Goal: Information Seeking & Learning: Learn about a topic

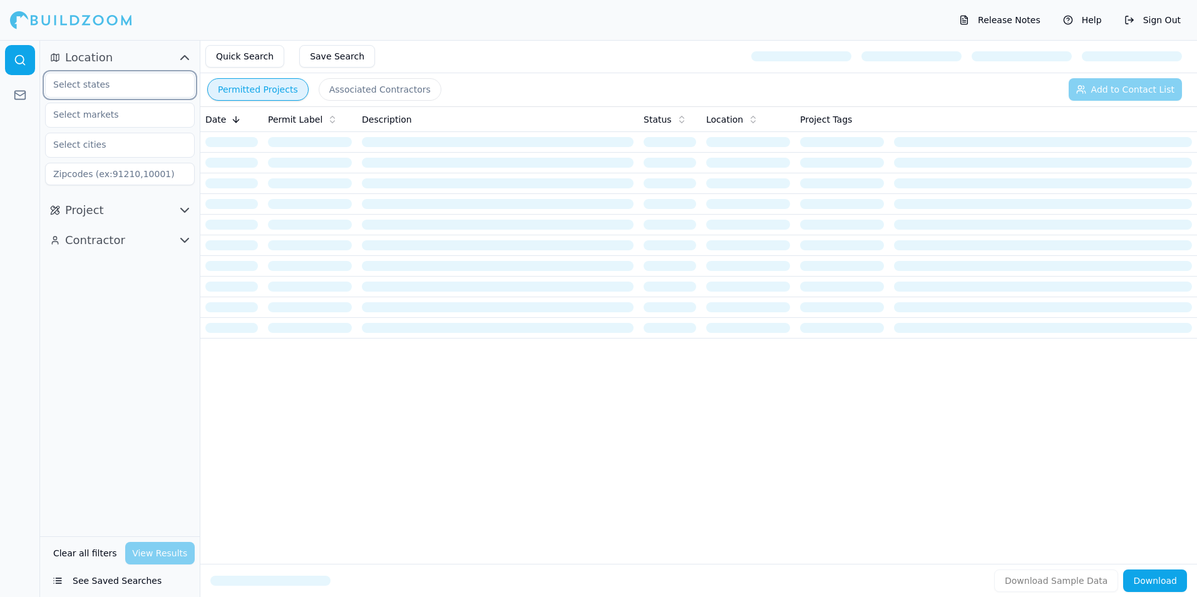
click at [117, 89] on input "text" at bounding box center [112, 84] width 133 height 23
type input "t"
type input "san antonio"
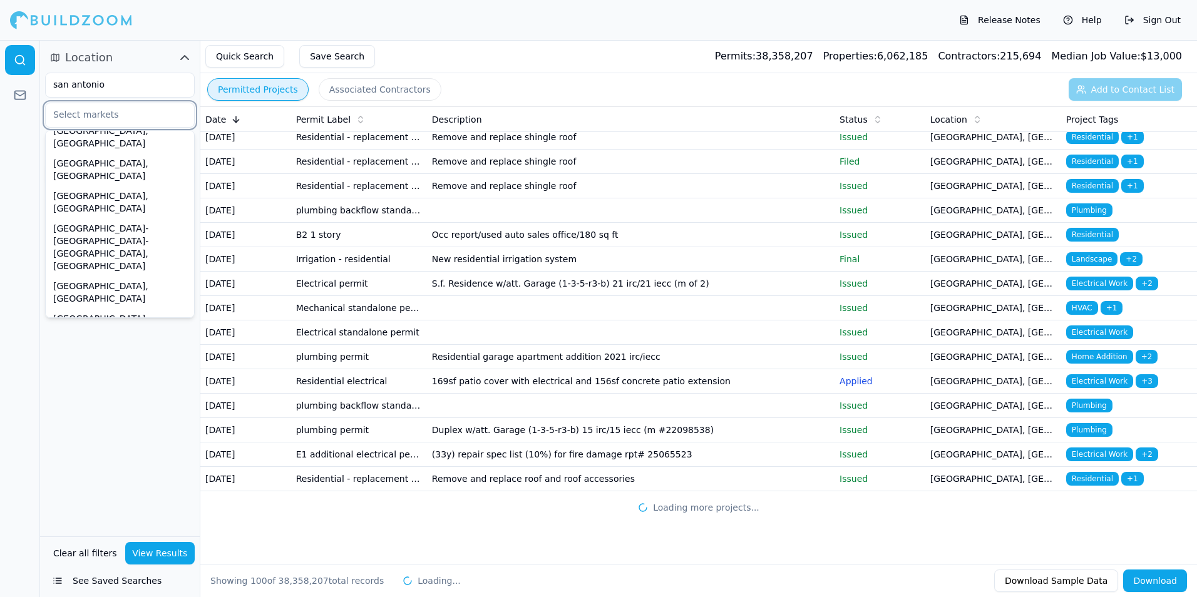
scroll to position [2894, 0]
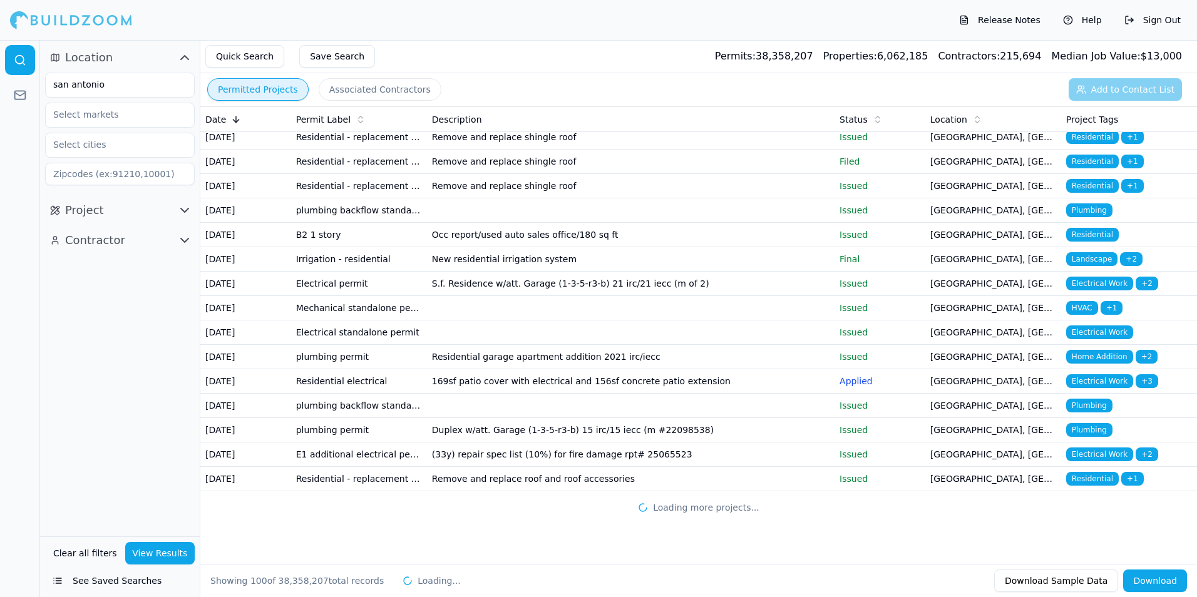
click at [108, 370] on div "Location san antonio Project Contractor" at bounding box center [120, 288] width 160 height 497
click at [88, 212] on span "Project" at bounding box center [84, 211] width 39 height 18
click at [61, 239] on input "text" at bounding box center [112, 237] width 133 height 23
click at [54, 286] on div "Commercial" at bounding box center [119, 286] width 143 height 20
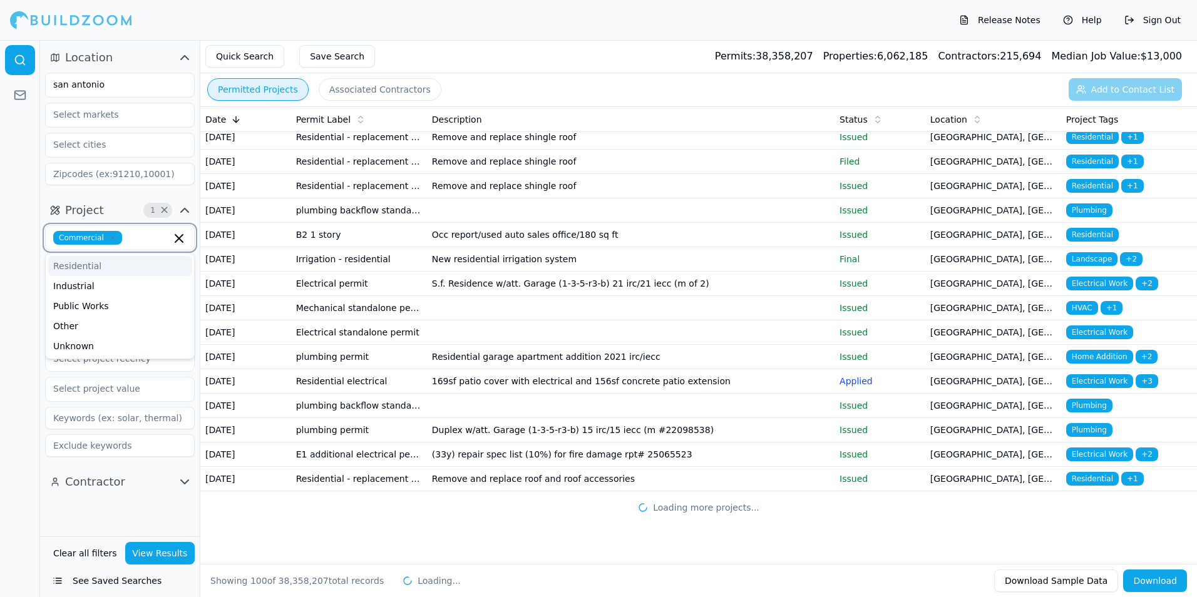
click at [69, 274] on div "Residential" at bounding box center [119, 266] width 143 height 20
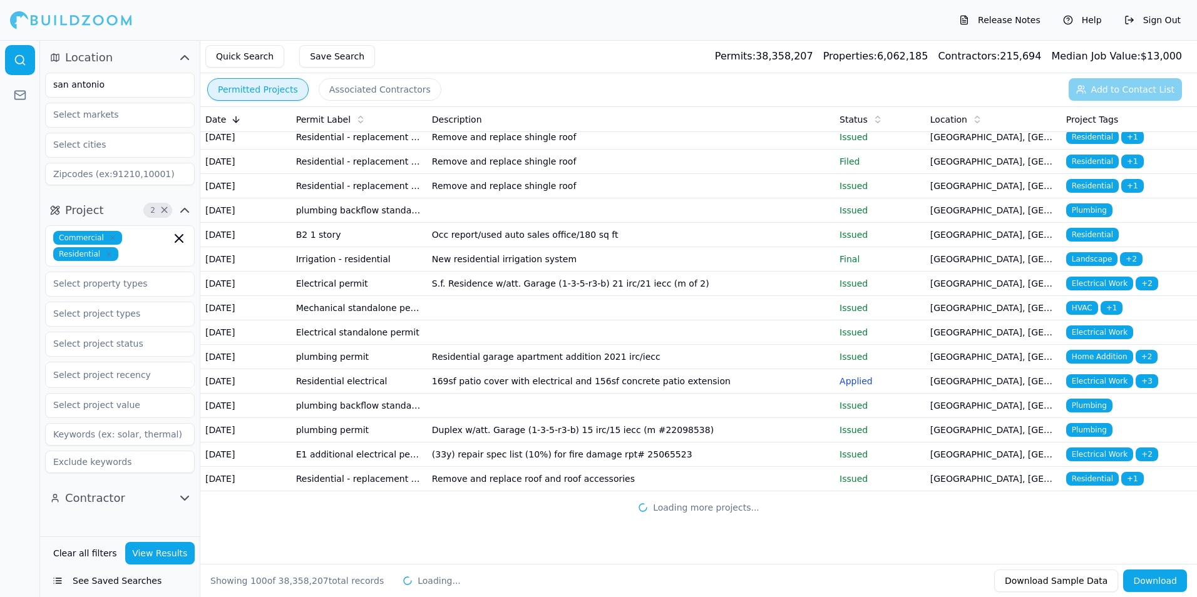
click at [38, 294] on div at bounding box center [20, 318] width 40 height 557
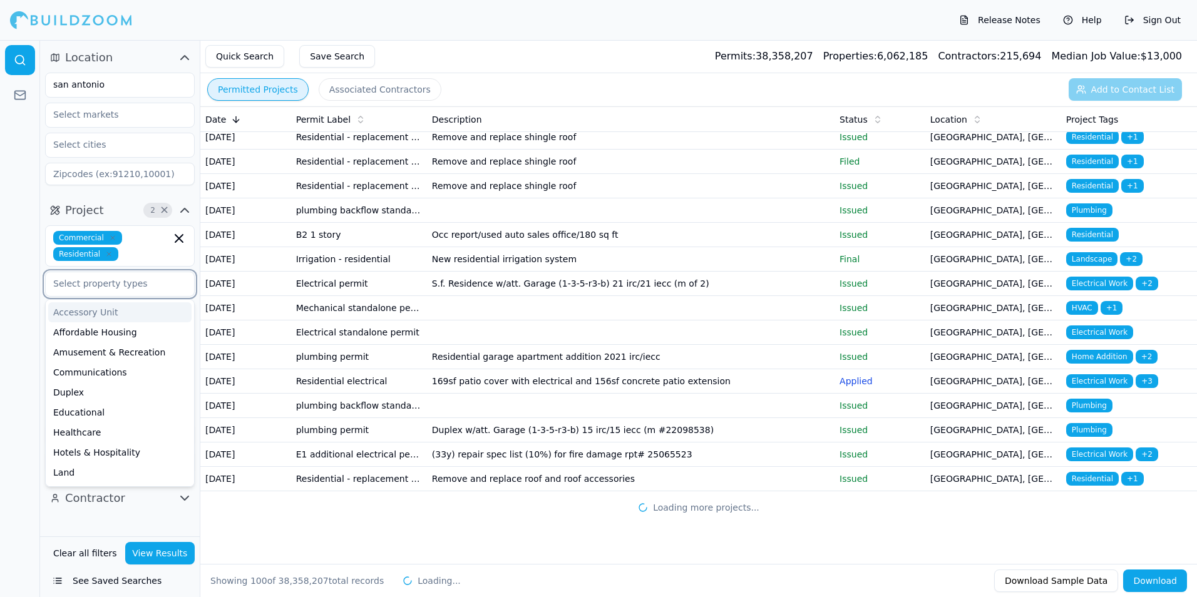
click at [73, 283] on input "text" at bounding box center [112, 283] width 133 height 23
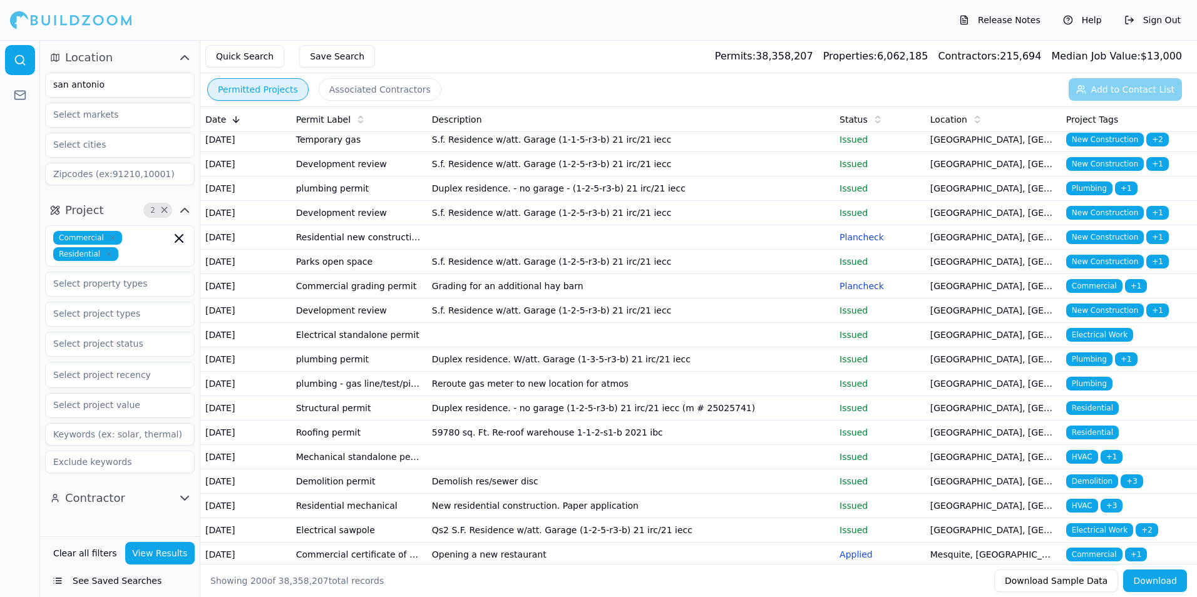
click at [12, 389] on div at bounding box center [20, 318] width 40 height 557
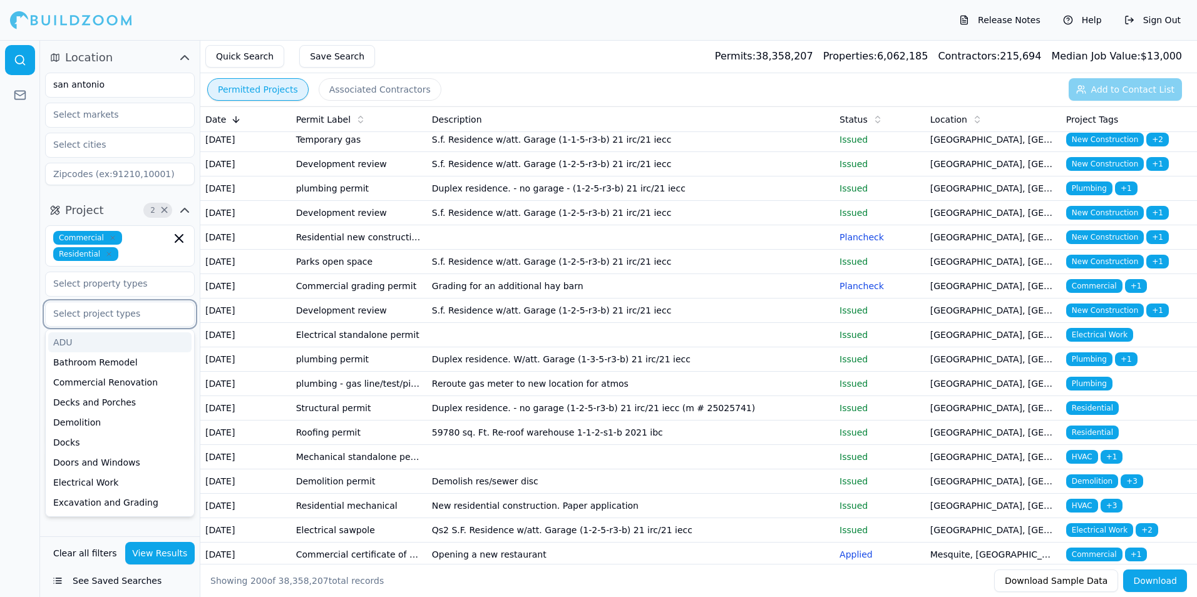
click at [98, 310] on input "text" at bounding box center [112, 313] width 133 height 23
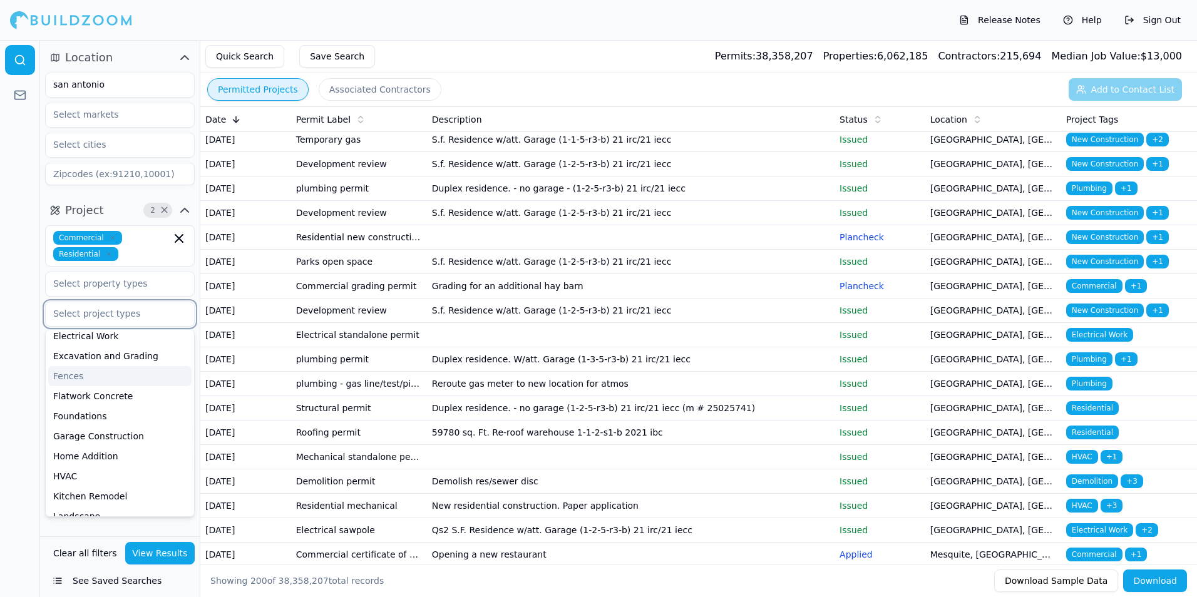
click at [85, 384] on div "Fences" at bounding box center [119, 376] width 143 height 20
click at [86, 470] on div "Kitchen Remodel" at bounding box center [119, 476] width 143 height 20
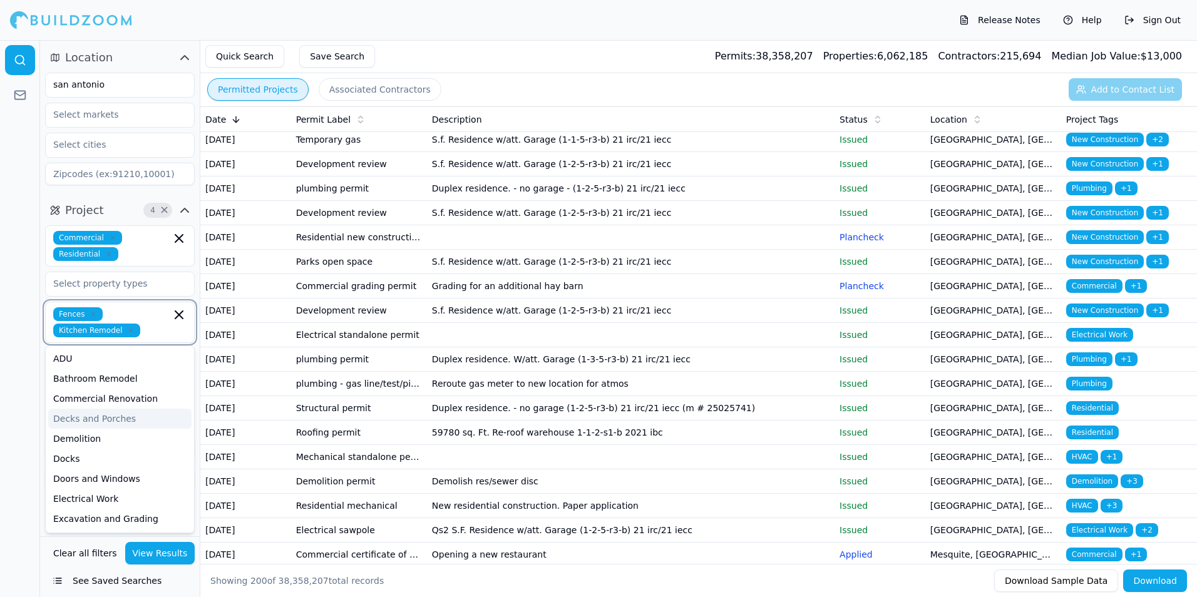
click at [91, 409] on div "Decks and Porches" at bounding box center [119, 419] width 143 height 20
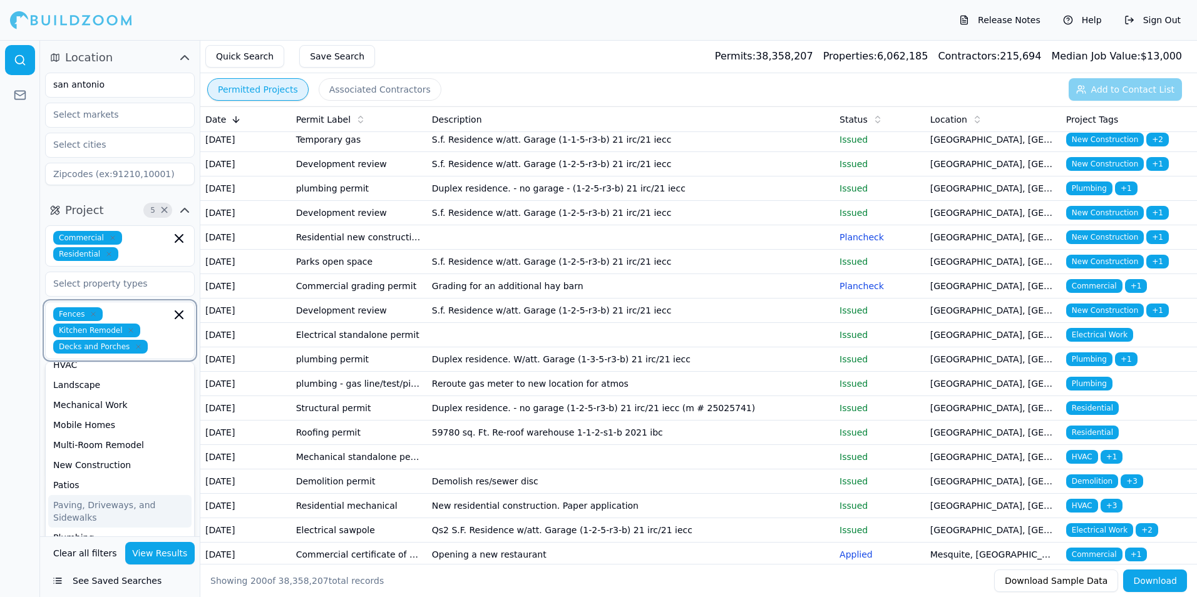
scroll to position [376, 0]
click at [83, 499] on div "Siding" at bounding box center [119, 509] width 143 height 20
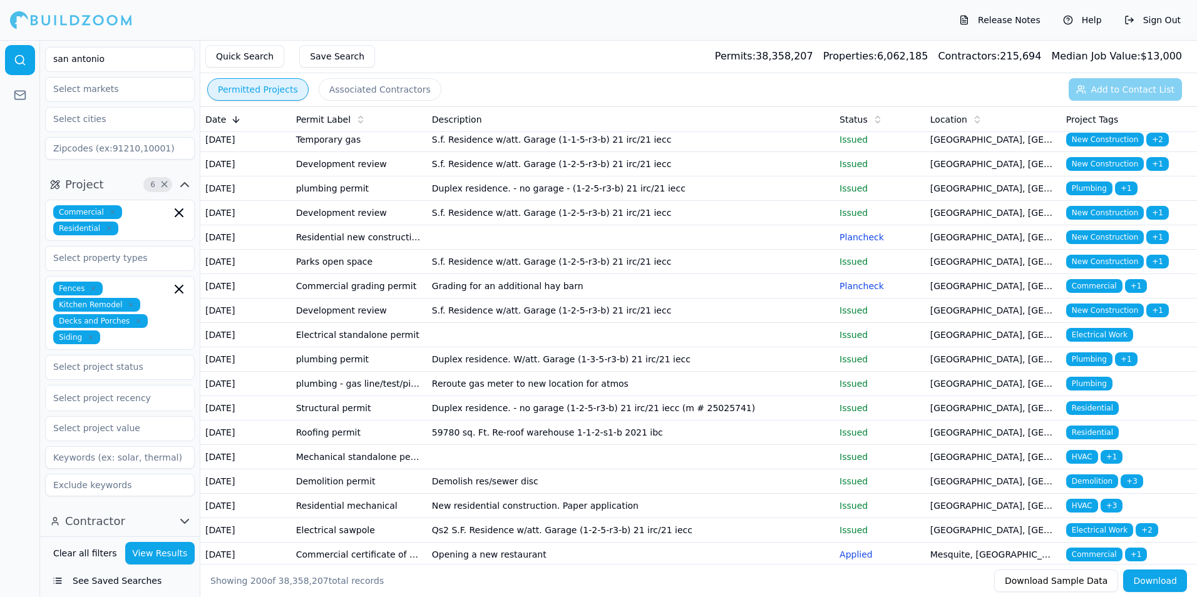
scroll to position [26, 0]
click at [190, 524] on div "Location san antonio Project 6 × Commercial Residential Fences Kitchen Remodel …" at bounding box center [120, 318] width 160 height 557
click at [176, 557] on button "View Results" at bounding box center [160, 553] width 70 height 23
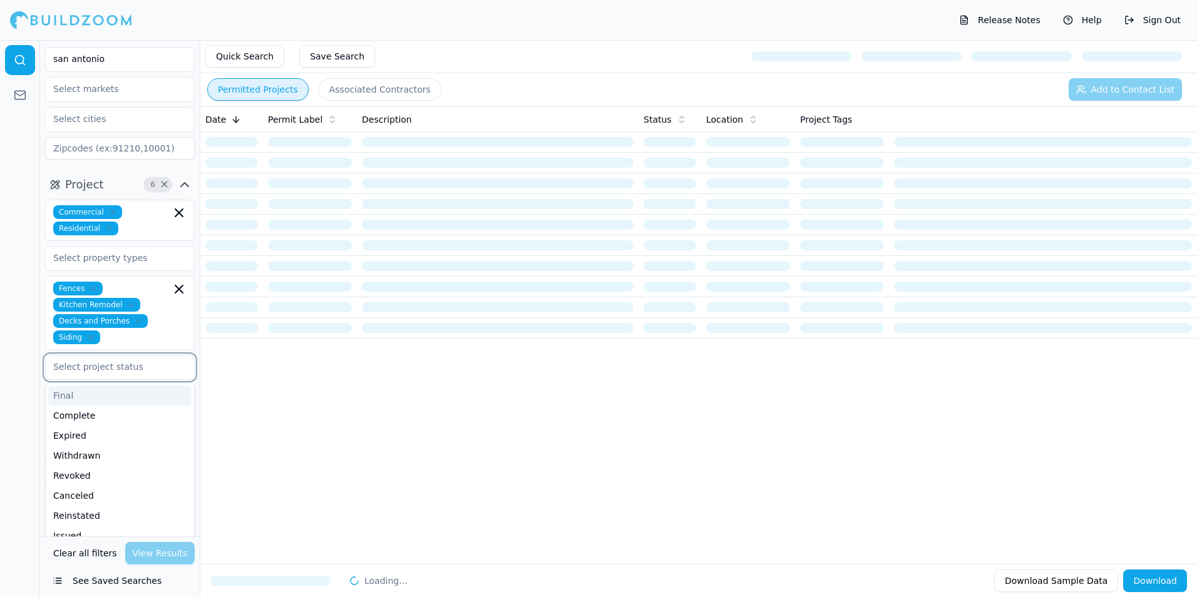
scroll to position [29, 0]
click at [152, 369] on input "text" at bounding box center [112, 363] width 133 height 23
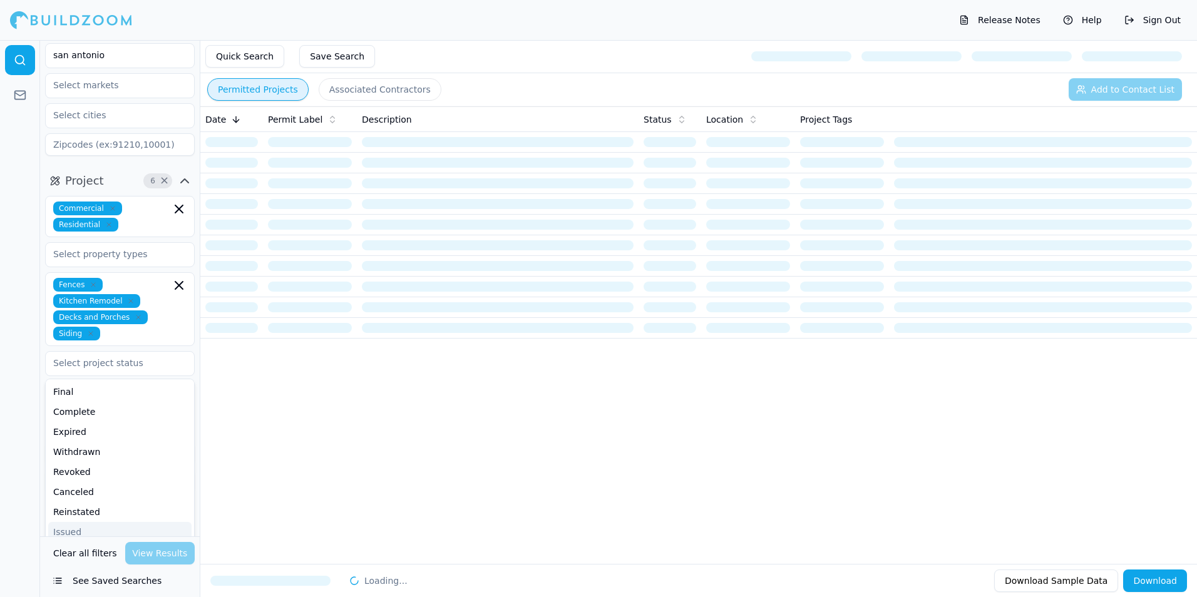
scroll to position [26, 0]
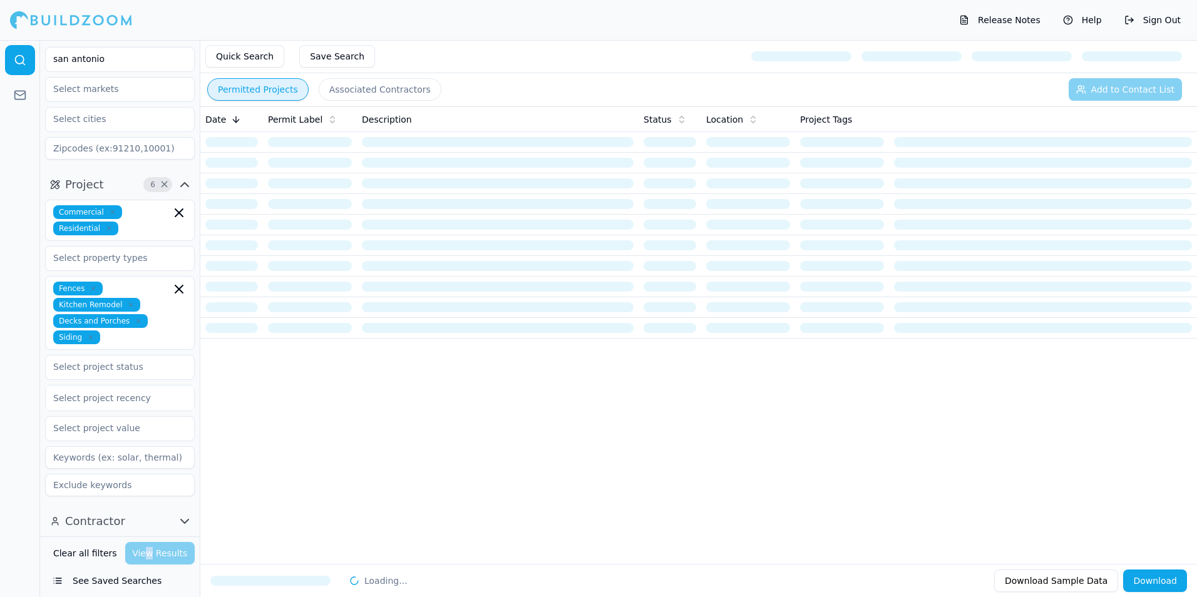
click at [150, 563] on div "Clear all filters View Results" at bounding box center [120, 553] width 150 height 23
click at [156, 553] on div "Clear all filters View Results" at bounding box center [120, 553] width 150 height 23
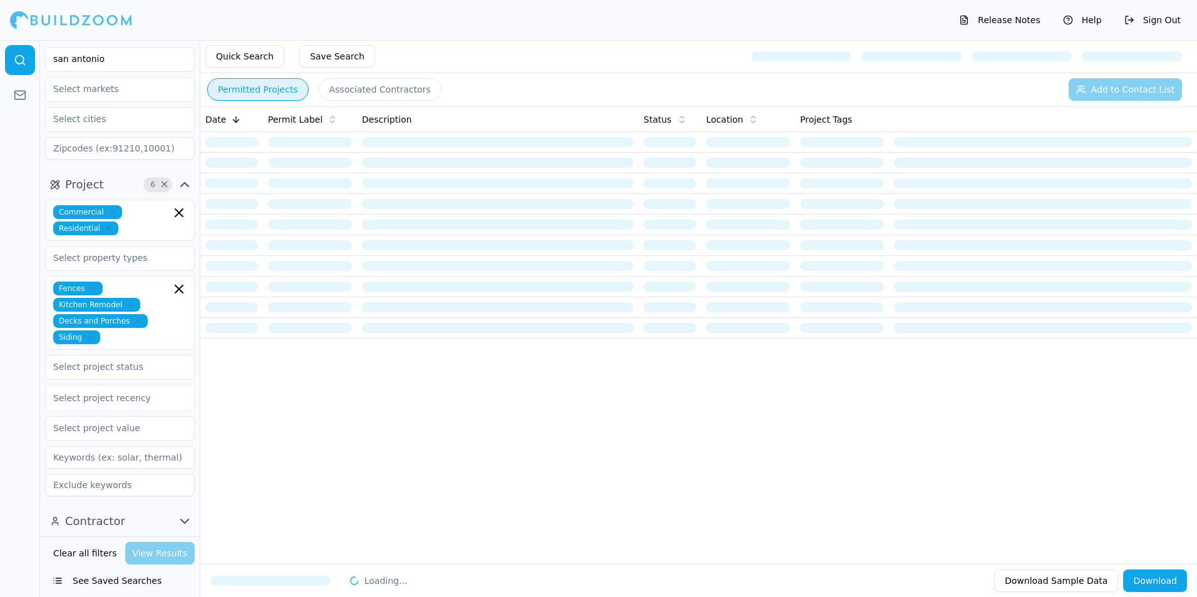
click at [116, 533] on div "Contractor" at bounding box center [120, 522] width 160 height 30
click at [186, 522] on icon "button" at bounding box center [185, 522] width 8 height 4
click at [186, 522] on icon "button" at bounding box center [184, 521] width 15 height 15
click at [186, 522] on icon "button" at bounding box center [185, 522] width 8 height 4
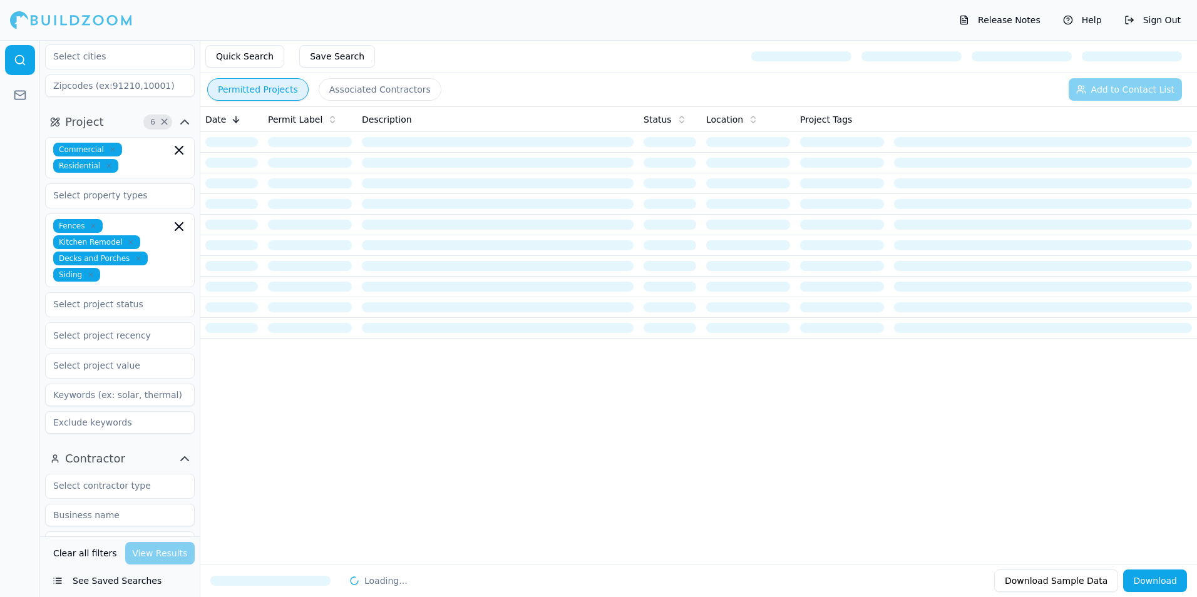
scroll to position [0, 0]
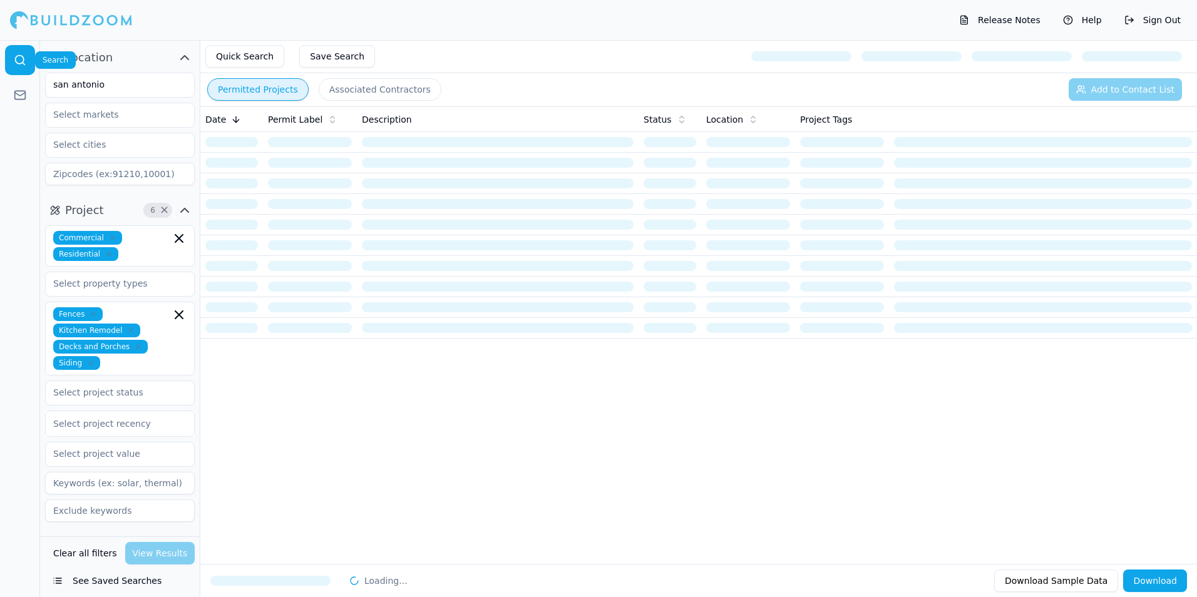
click at [18, 51] on link at bounding box center [20, 60] width 30 height 30
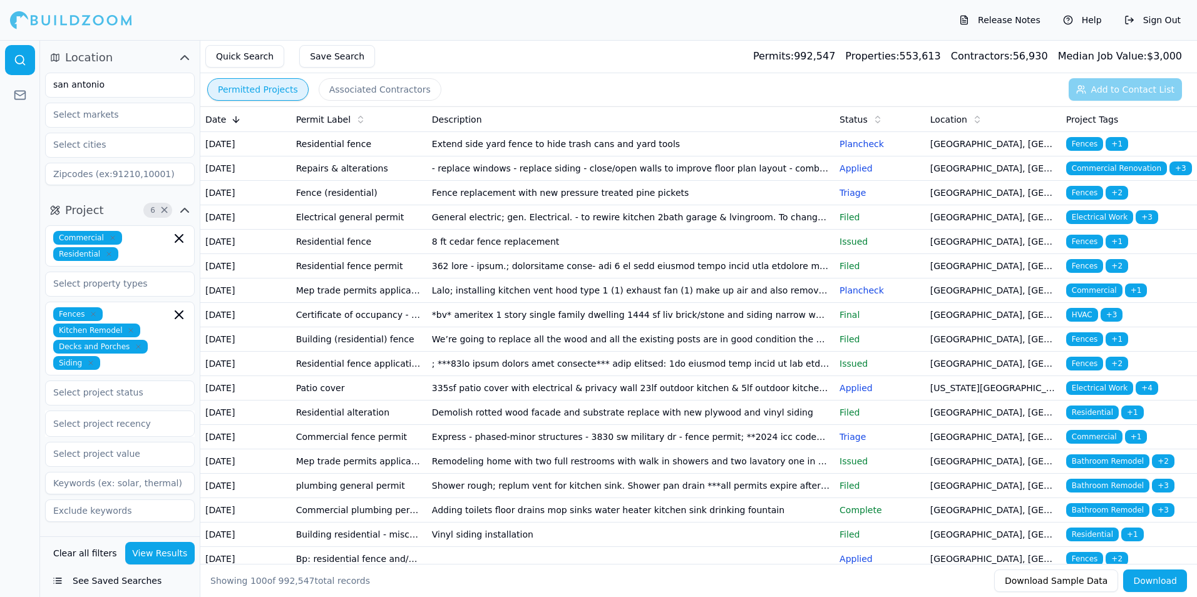
click at [185, 151] on div at bounding box center [120, 144] width 148 height 23
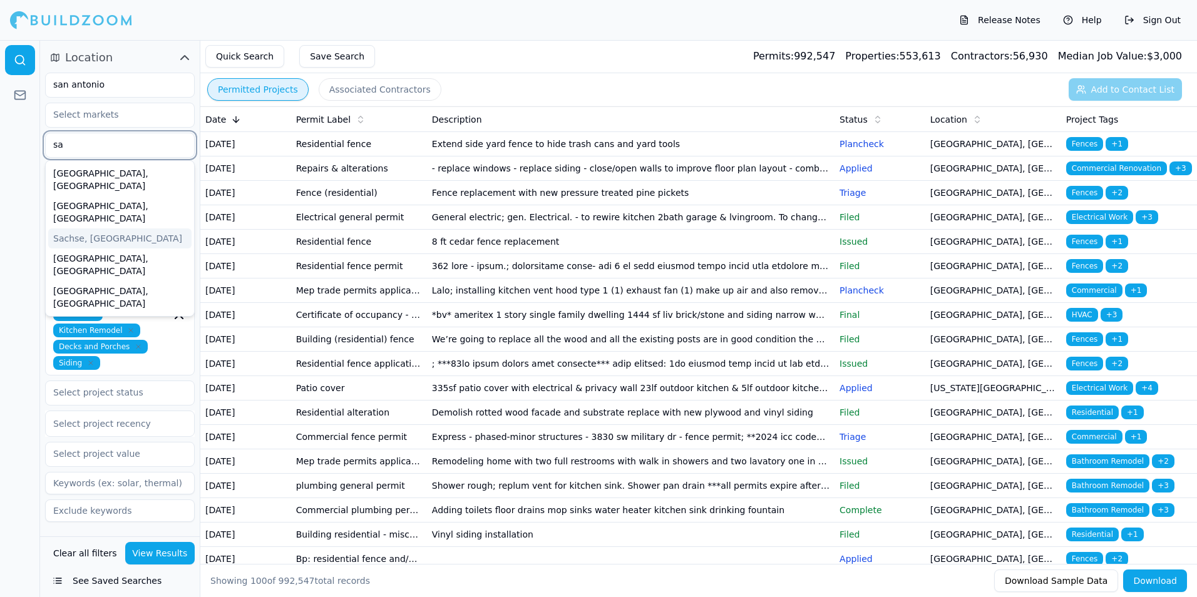
type input "san"
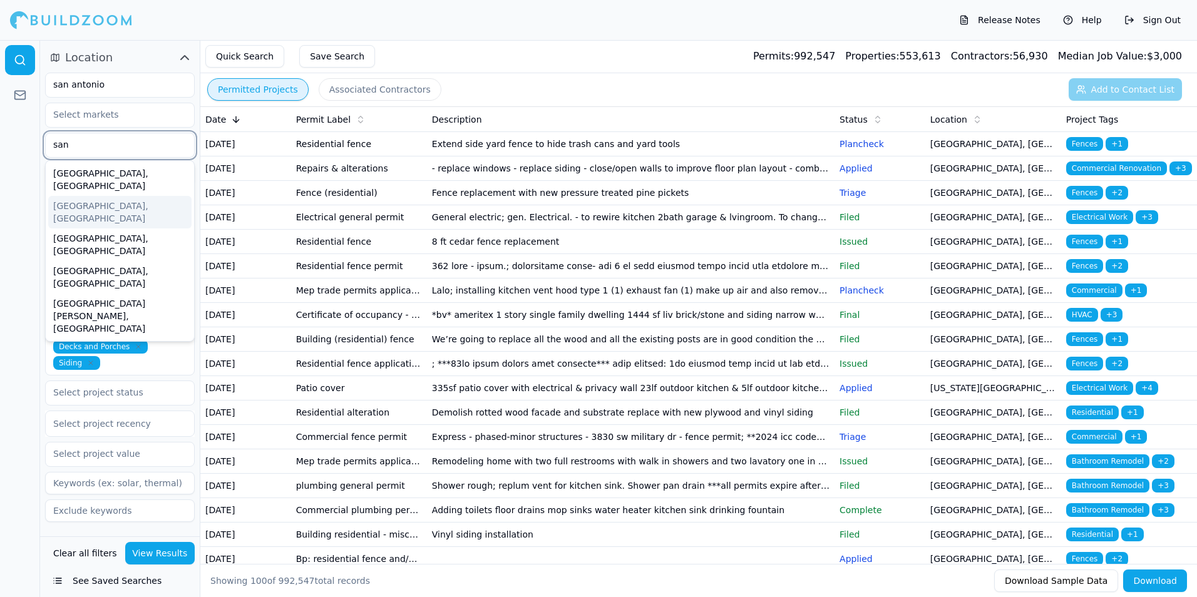
click at [73, 196] on div "[GEOGRAPHIC_DATA], [GEOGRAPHIC_DATA]" at bounding box center [119, 212] width 143 height 33
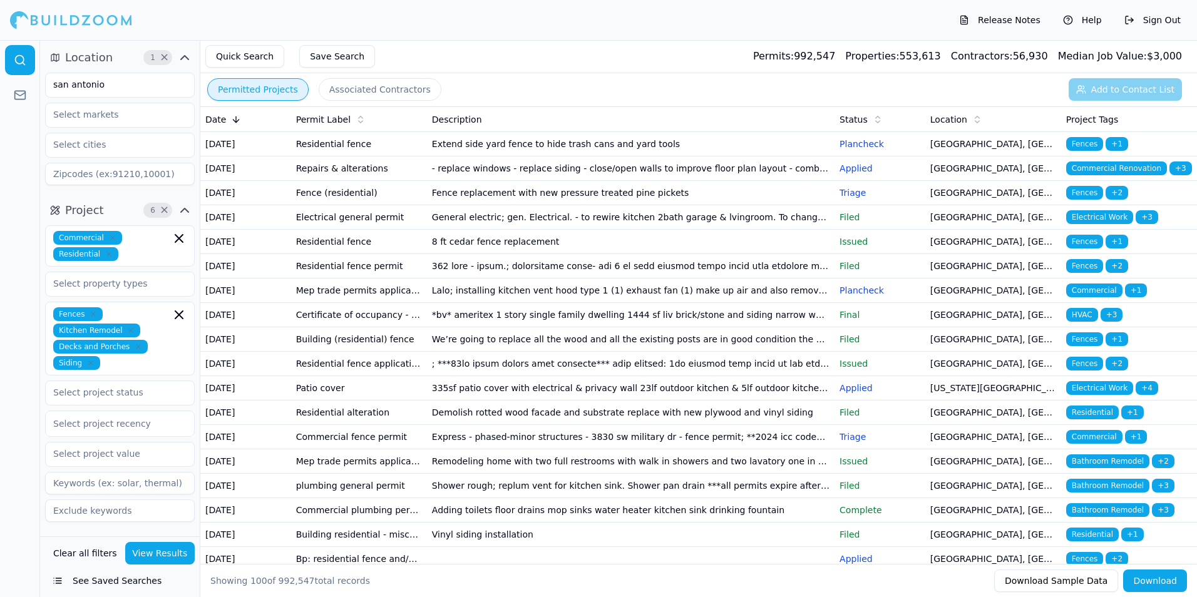
click at [158, 560] on button "View Results" at bounding box center [160, 553] width 70 height 23
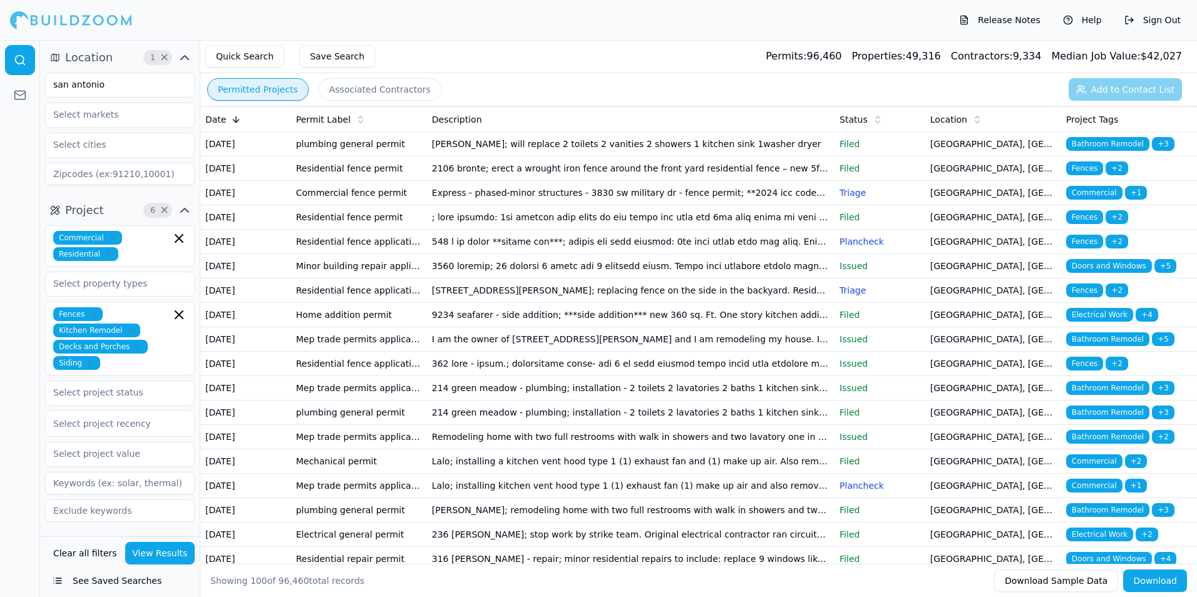
scroll to position [63, 0]
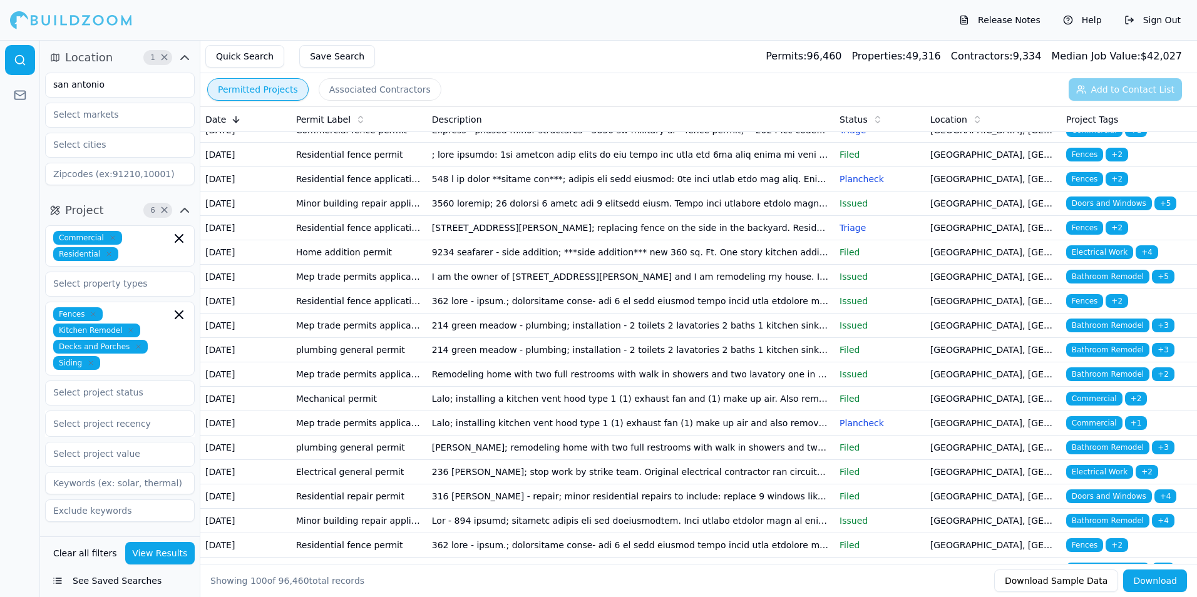
click at [1093, 30] on div "Release Notes Help Sign Out" at bounding box center [598, 20] width 1197 height 40
click at [1091, 22] on button "Help" at bounding box center [1082, 20] width 51 height 20
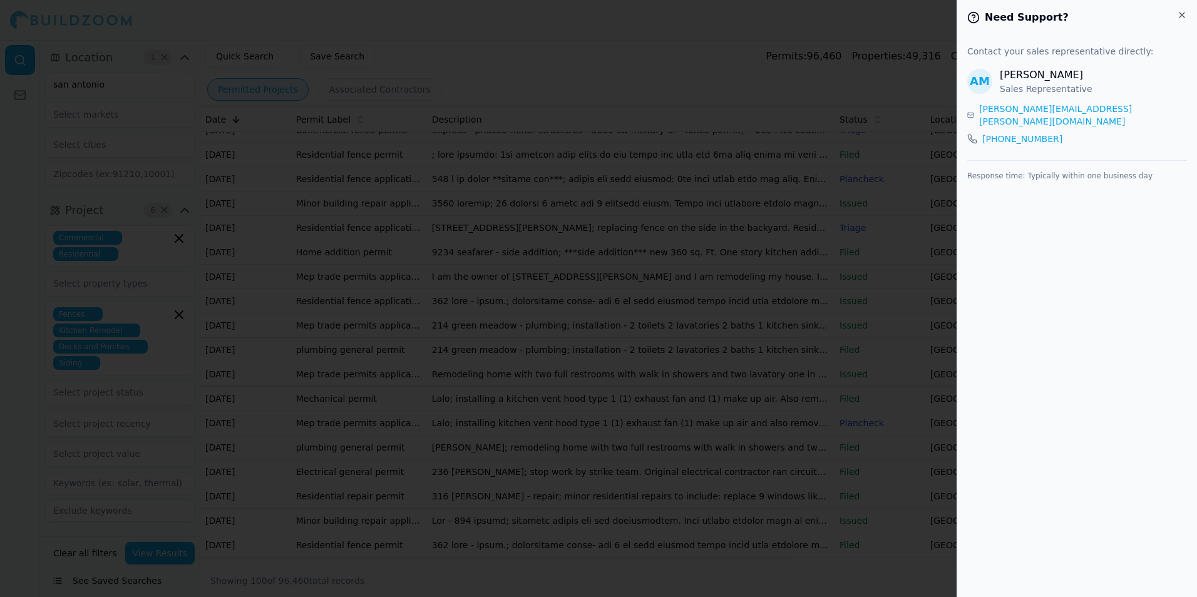
click at [1173, 11] on h2 "Need Support?" at bounding box center [1077, 17] width 220 height 15
click at [1188, 19] on div "Need Support?" at bounding box center [1077, 17] width 240 height 35
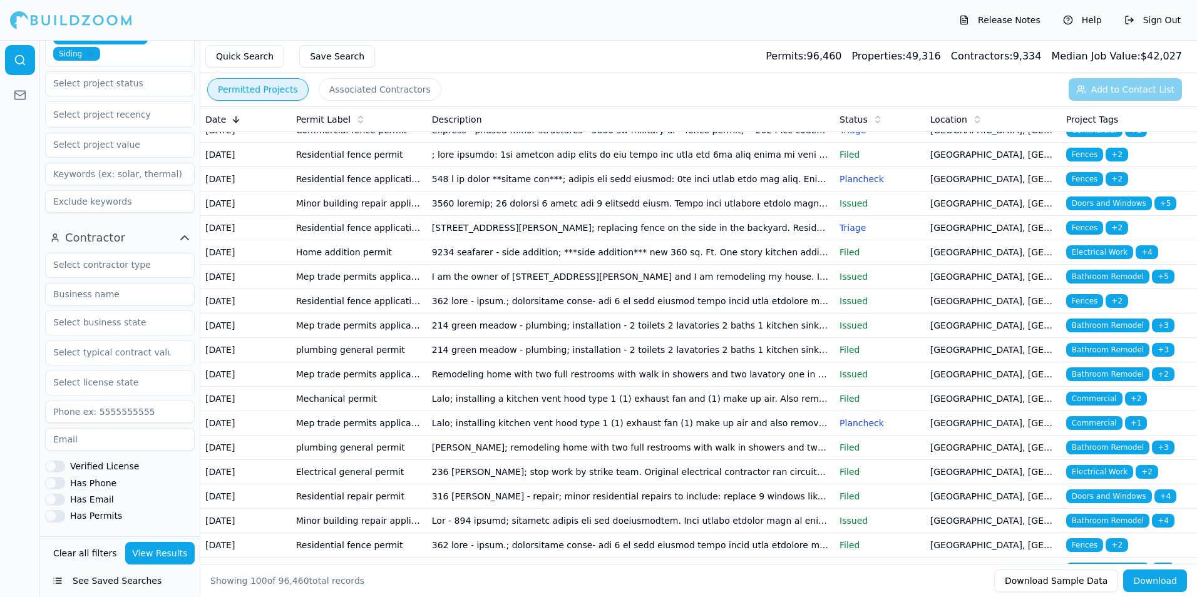
scroll to position [313, 0]
click at [29, 61] on link at bounding box center [20, 60] width 30 height 30
click at [28, 94] on link at bounding box center [20, 95] width 30 height 30
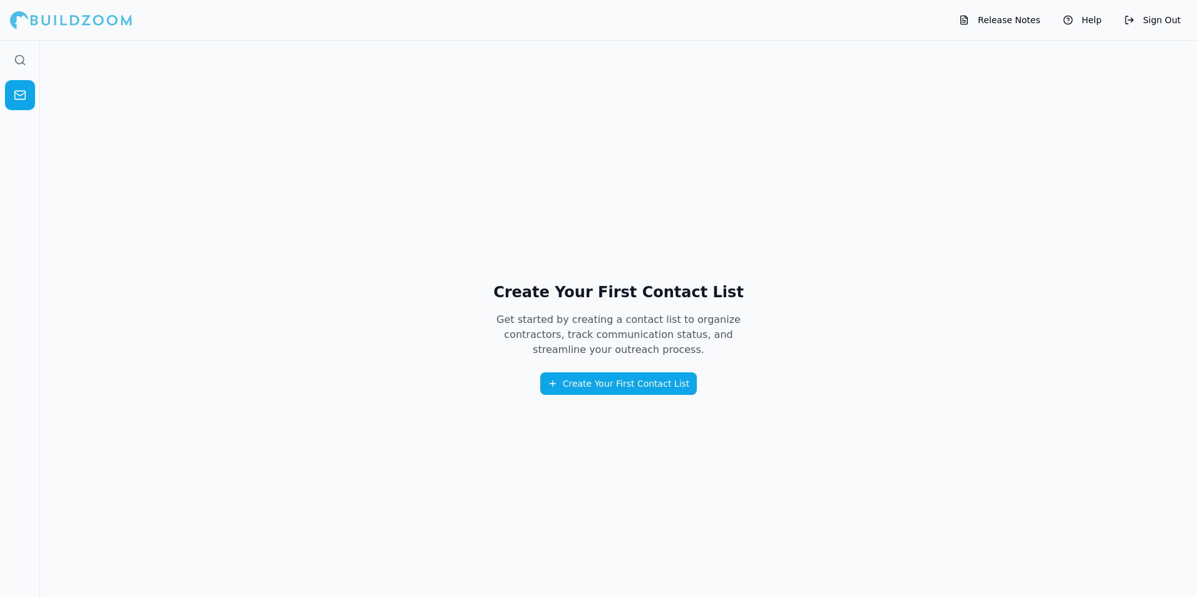
click at [23, 15] on div at bounding box center [71, 20] width 122 height 25
click at [52, 23] on div at bounding box center [71, 20] width 122 height 25
click at [83, 3] on div "Release Notes Help Sign Out" at bounding box center [598, 20] width 1197 height 40
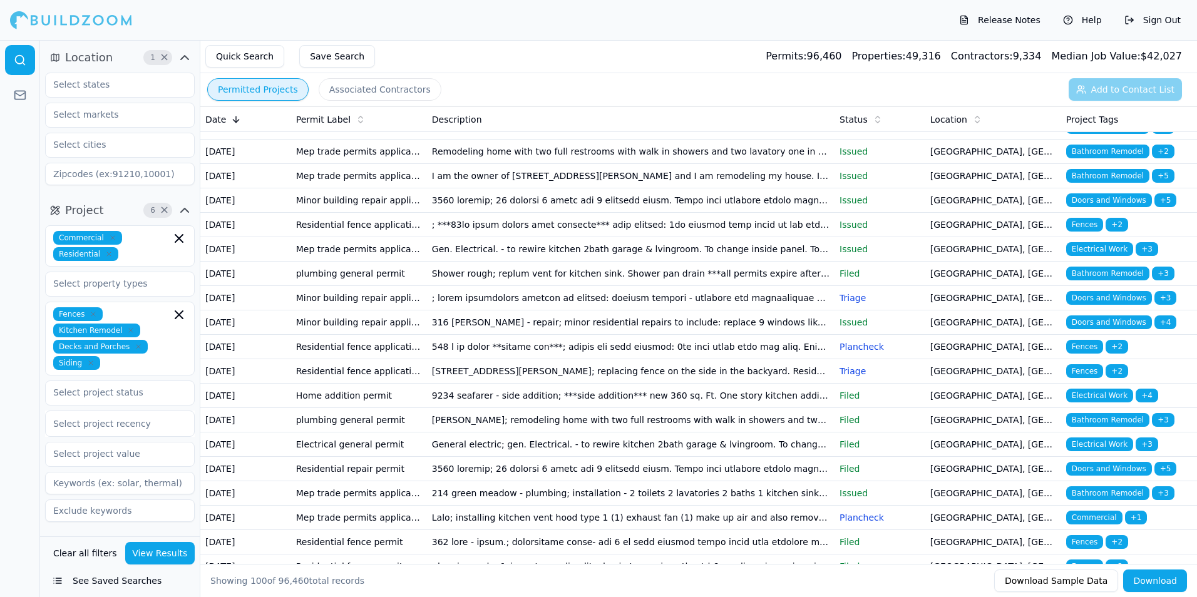
scroll to position [250, 0]
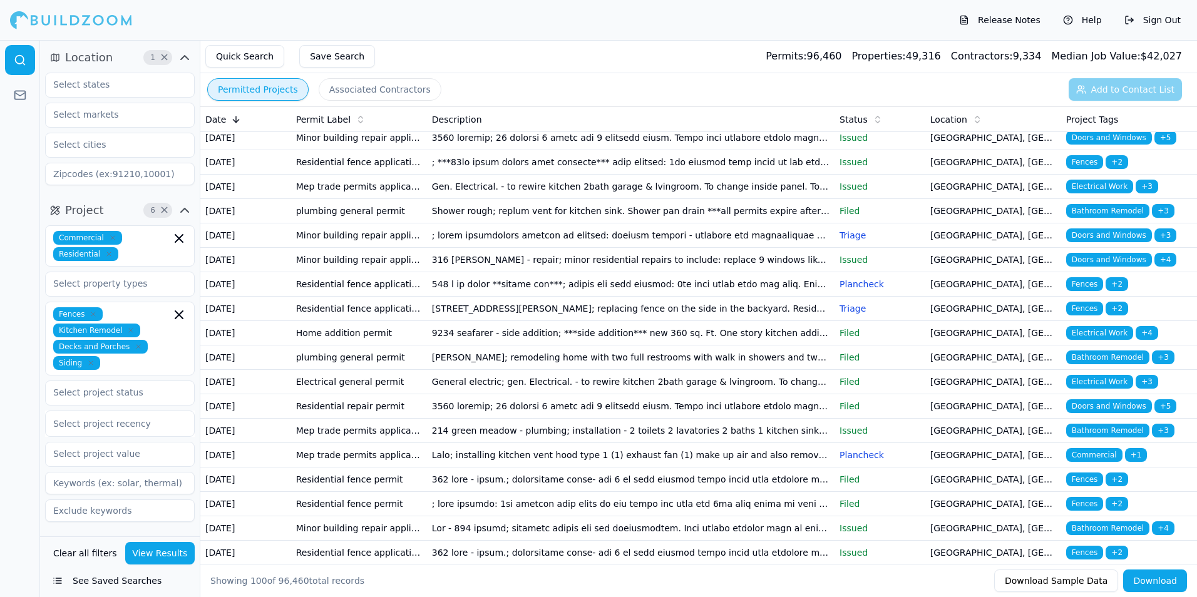
click at [474, 297] on td at bounding box center [631, 284] width 408 height 24
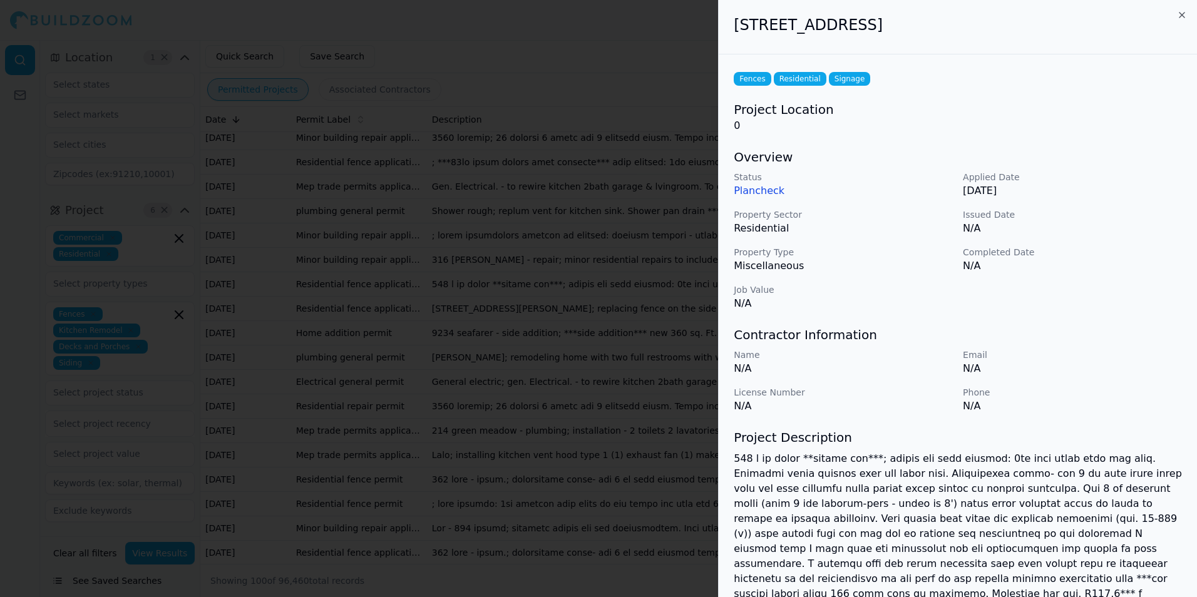
click at [585, 318] on div at bounding box center [598, 298] width 1197 height 597
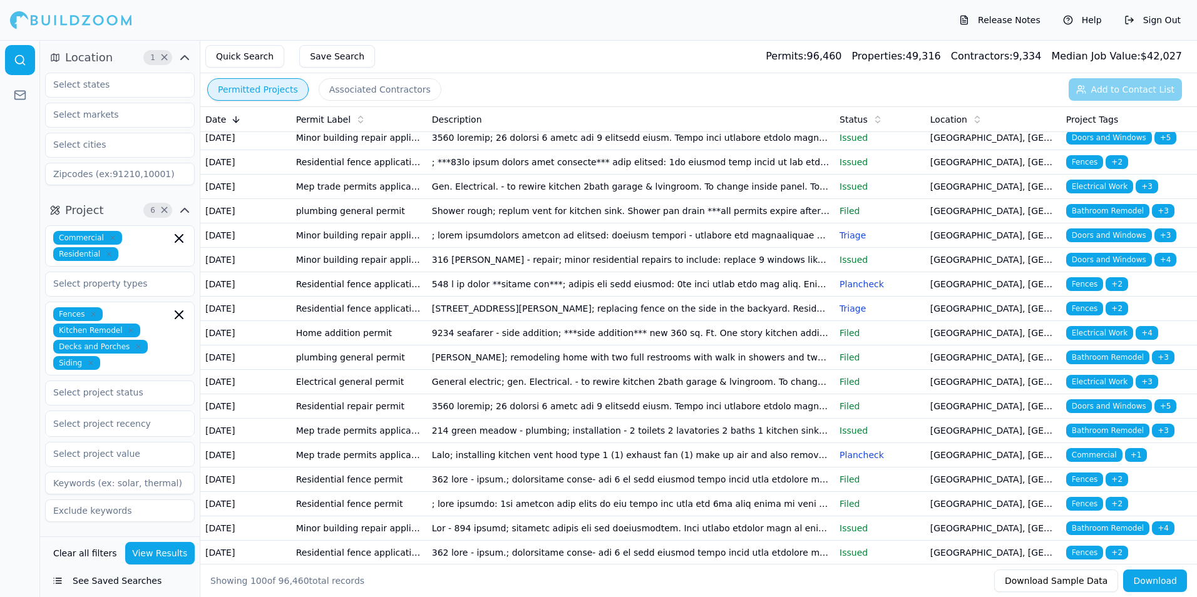
click at [342, 97] on button "Associated Contractors" at bounding box center [380, 89] width 123 height 23
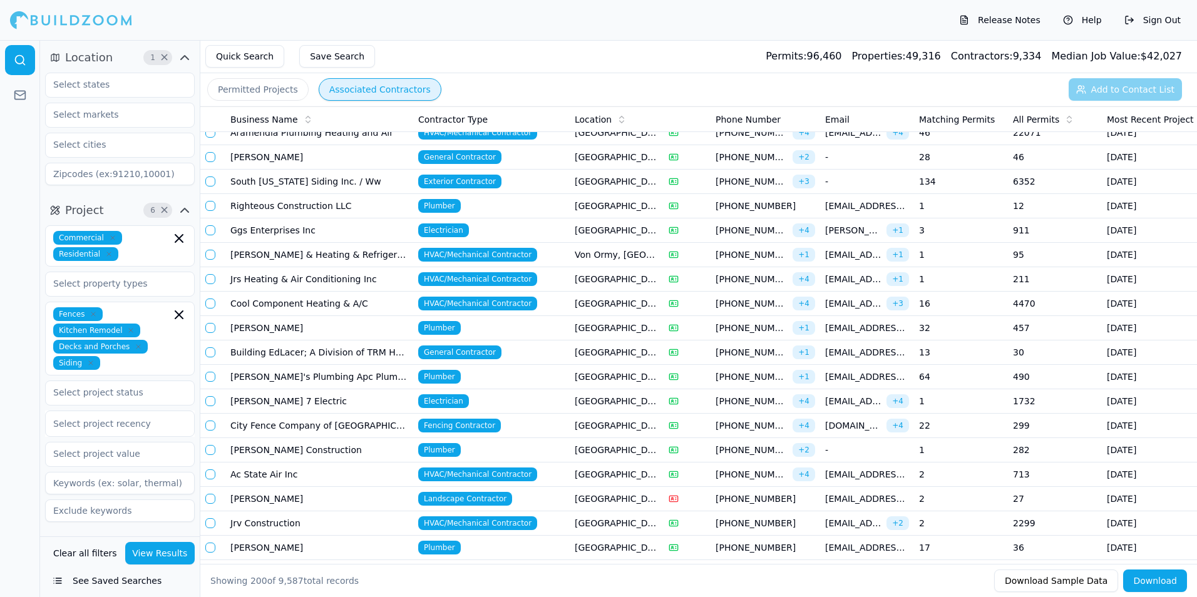
scroll to position [641, 0]
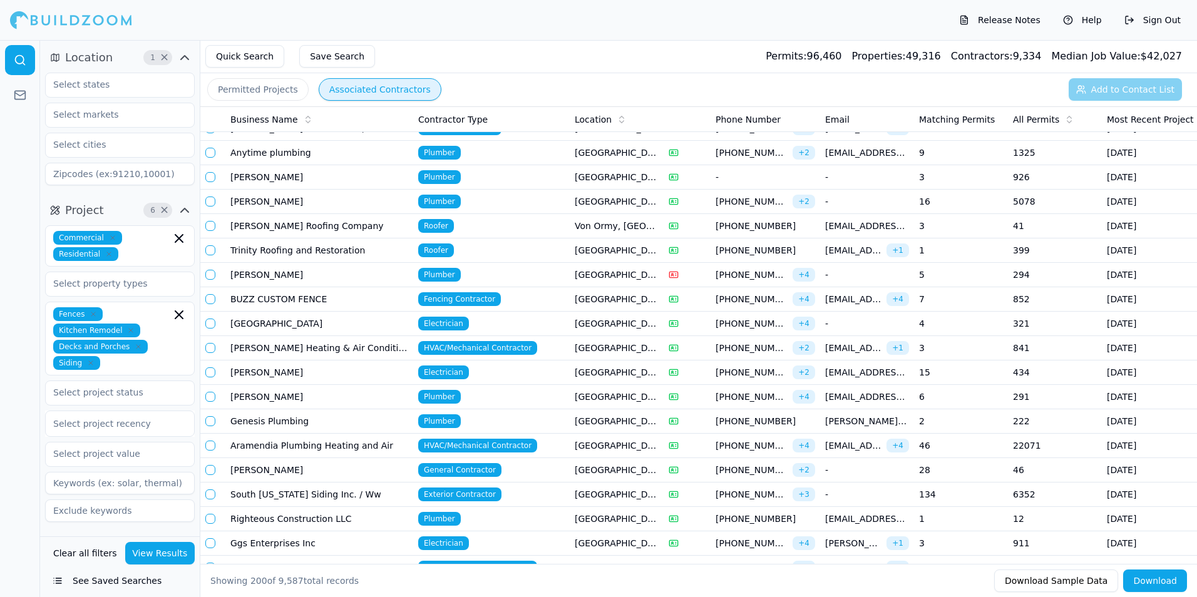
click at [664, 157] on td at bounding box center [687, 153] width 47 height 24
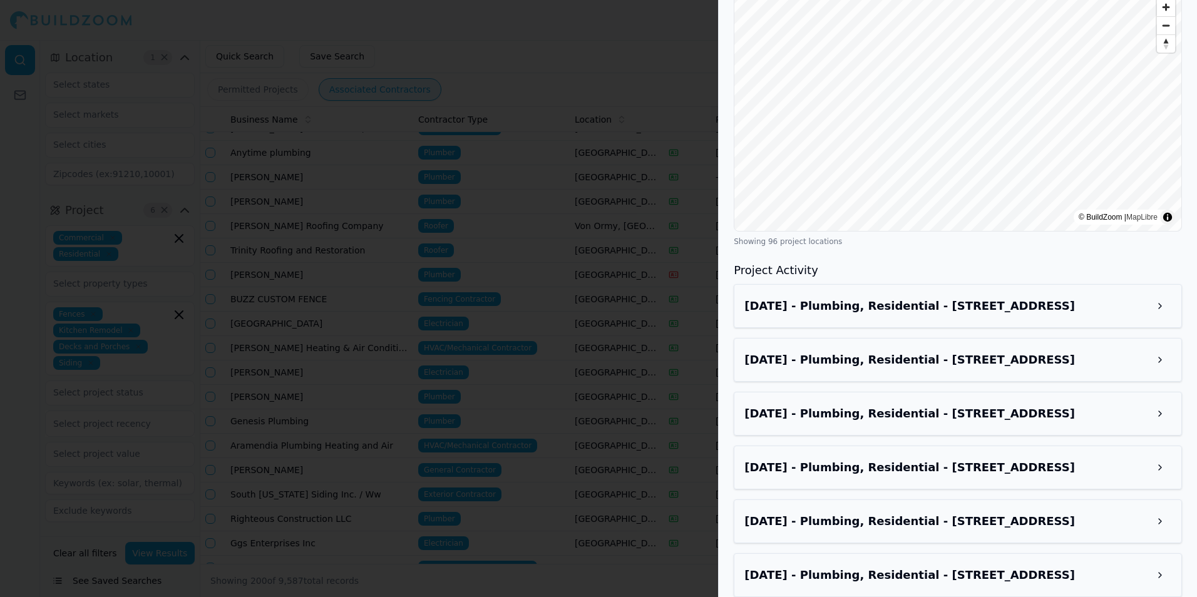
scroll to position [1377, 0]
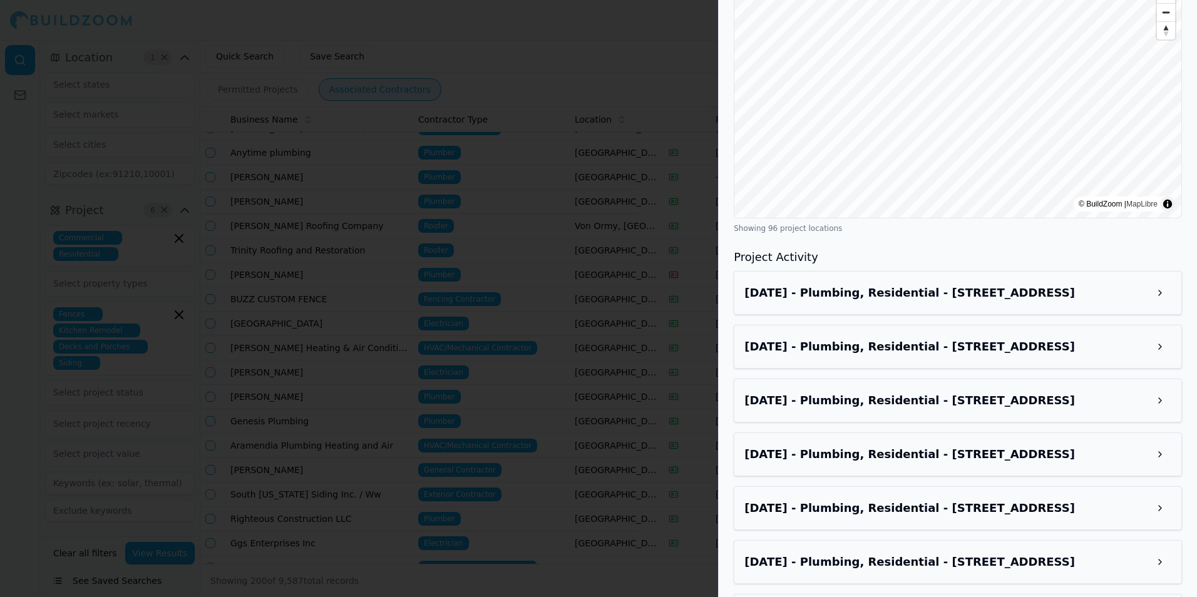
click at [796, 230] on div "Showing 96 project locations" at bounding box center [958, 229] width 448 height 10
click at [1177, 232] on div "Showing 96 project locations" at bounding box center [958, 229] width 448 height 10
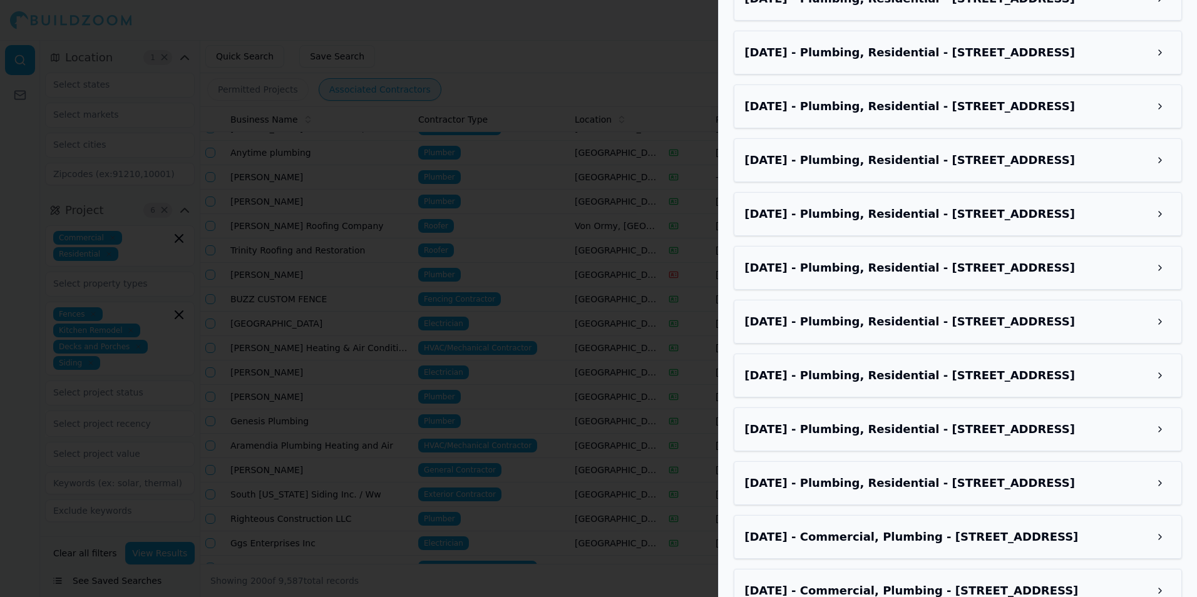
scroll to position [1717, 0]
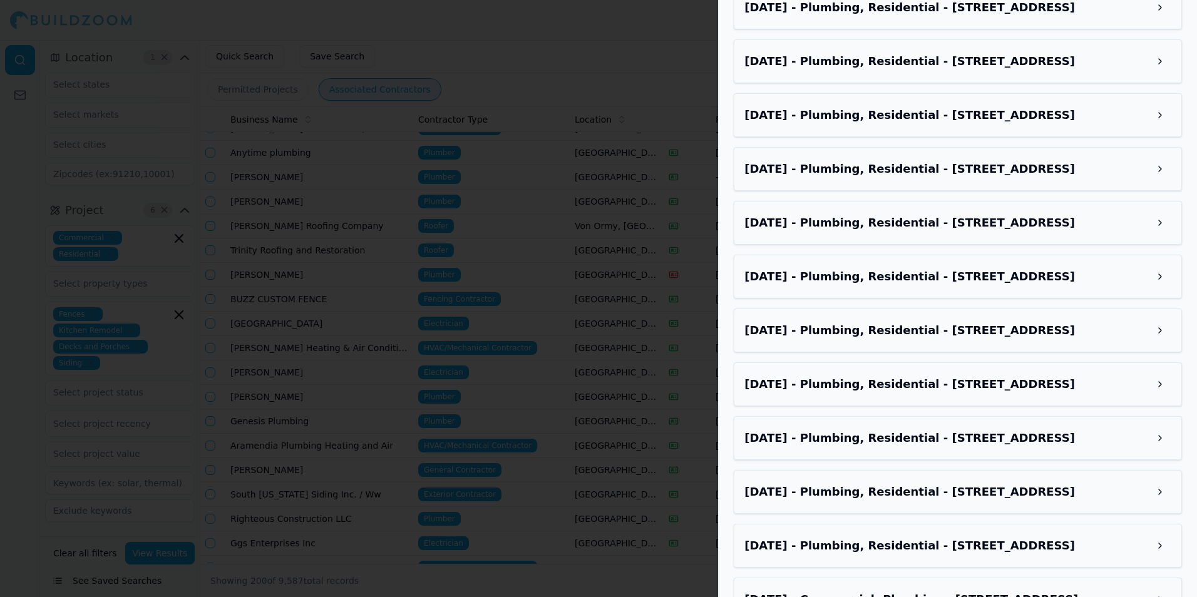
click at [888, 70] on div "[DATE] - Plumbing, Residential - [STREET_ADDRESS]" at bounding box center [957, 61] width 427 height 23
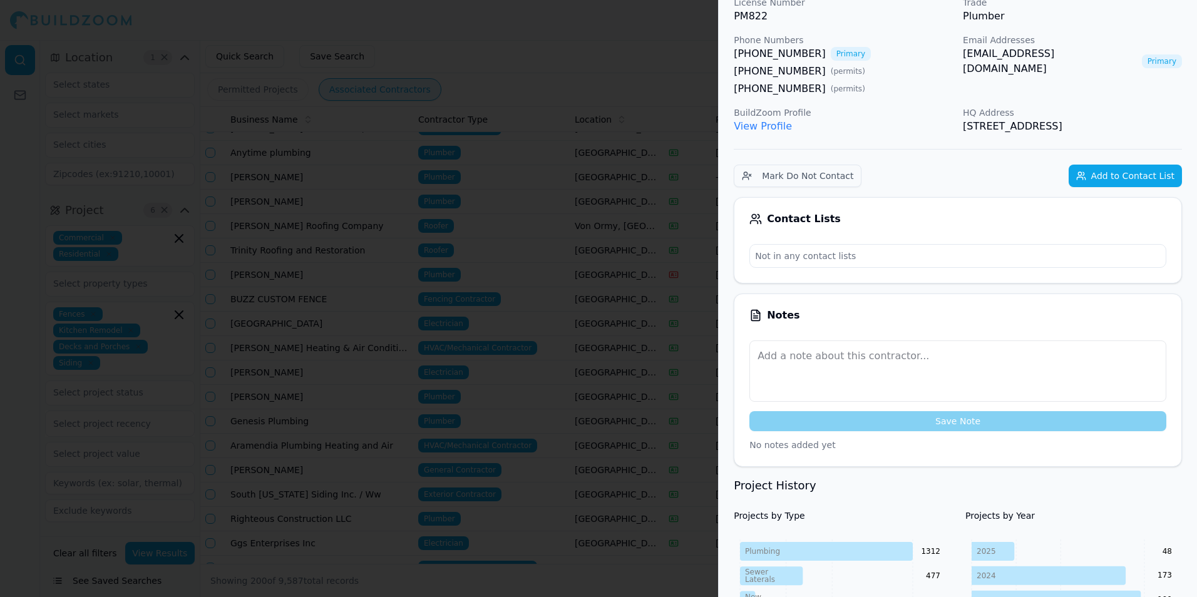
scroll to position [0, 0]
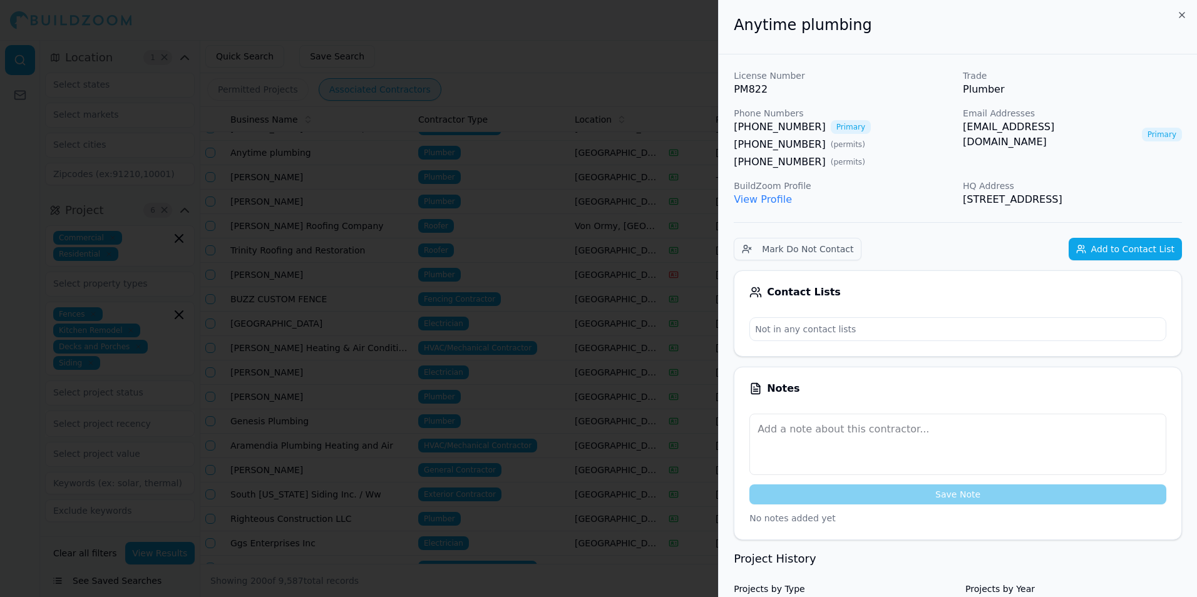
click at [1180, 22] on h2 "Anytime plumbing" at bounding box center [958, 25] width 448 height 20
click at [1180, 10] on icon "button" at bounding box center [1182, 15] width 10 height 10
click at [1180, 15] on div "Anytime plumbing License Number PM822 Trade Plumber Phone Numbers [PHONE_NUMBER…" at bounding box center [957, 298] width 479 height 597
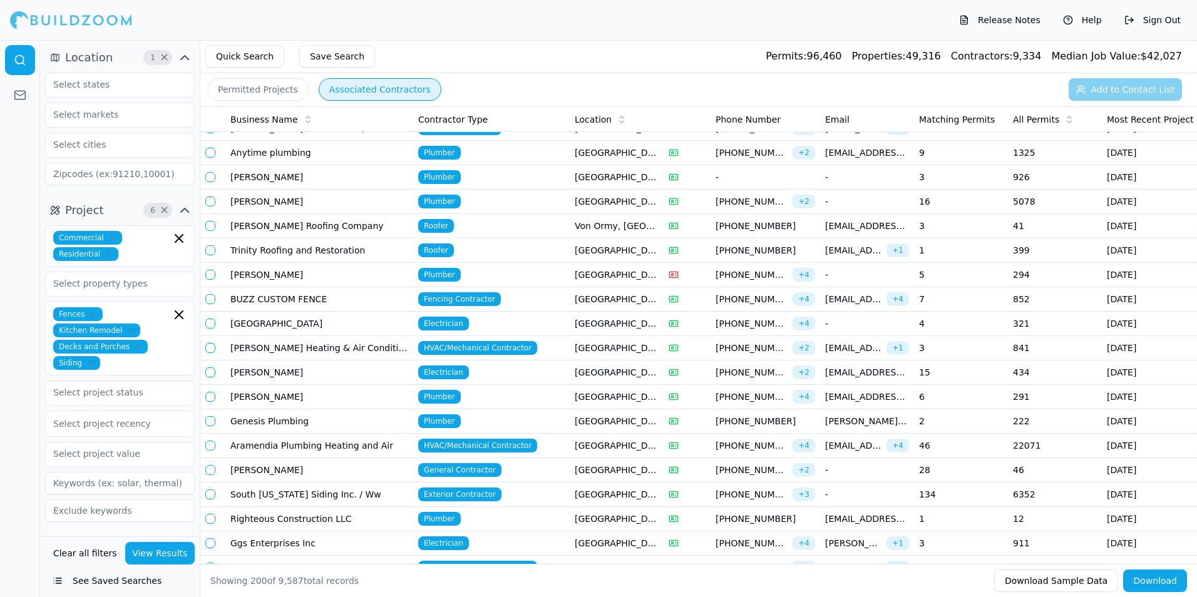
click at [1103, 18] on button "Help" at bounding box center [1082, 20] width 51 height 20
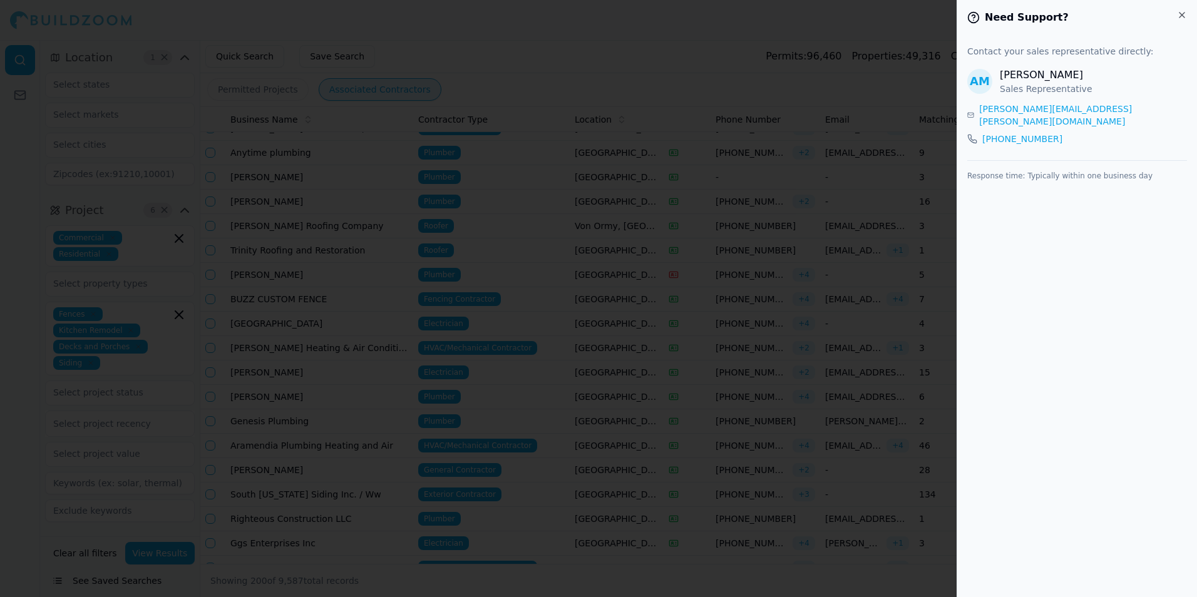
click at [1177, 12] on icon "button" at bounding box center [1182, 15] width 10 height 10
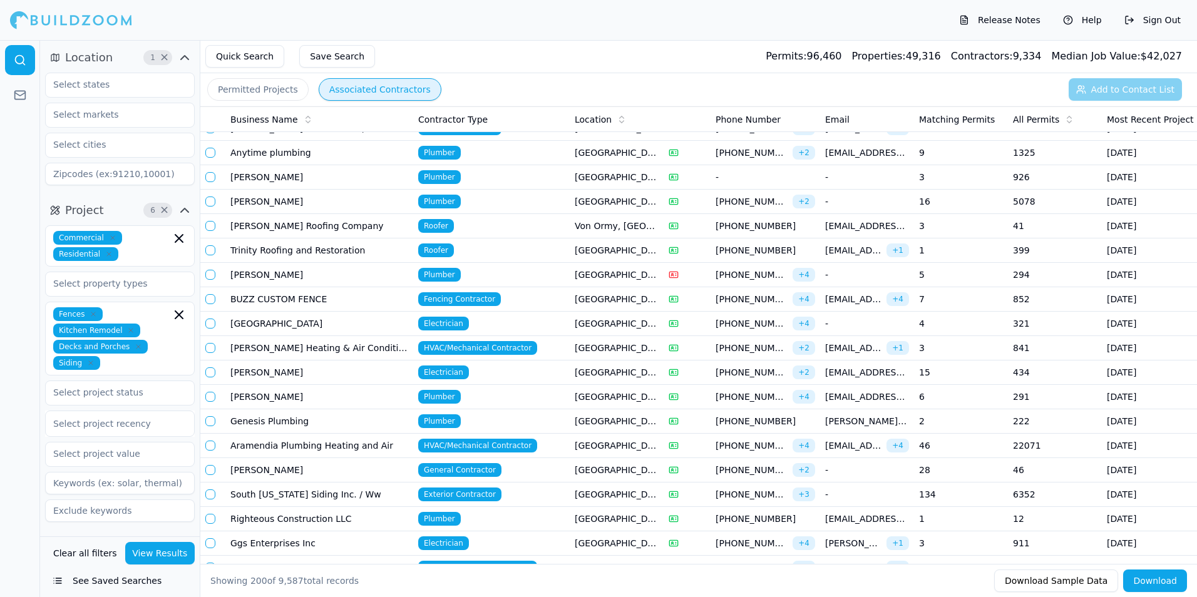
click at [159, 54] on span "1 ×" at bounding box center [157, 57] width 29 height 15
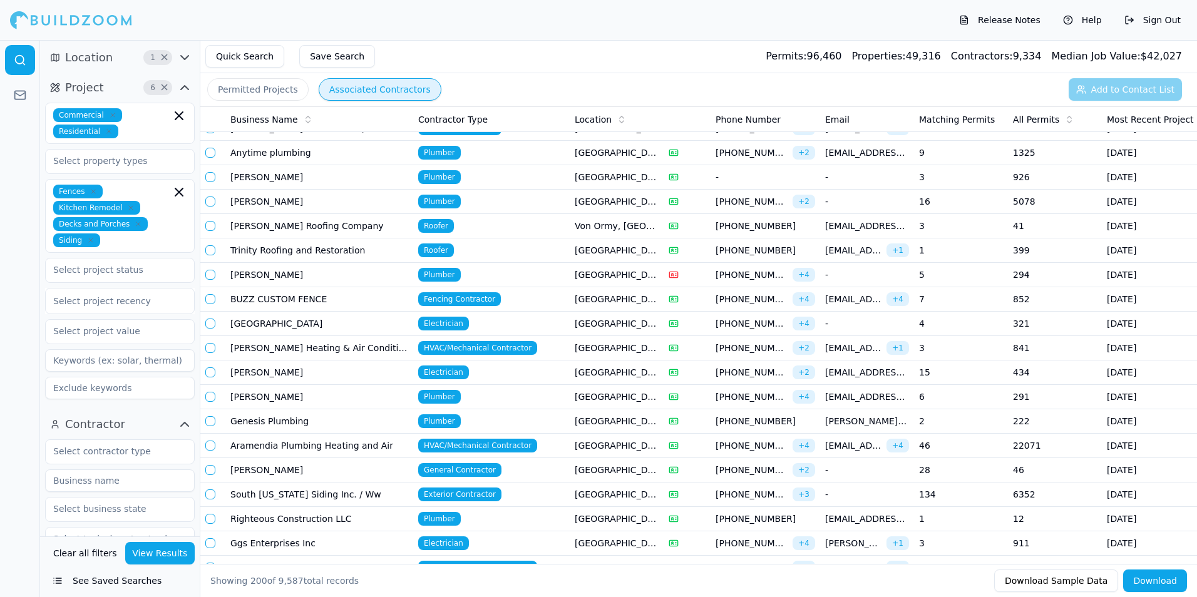
click at [236, 49] on button "Quick Search" at bounding box center [244, 56] width 79 height 23
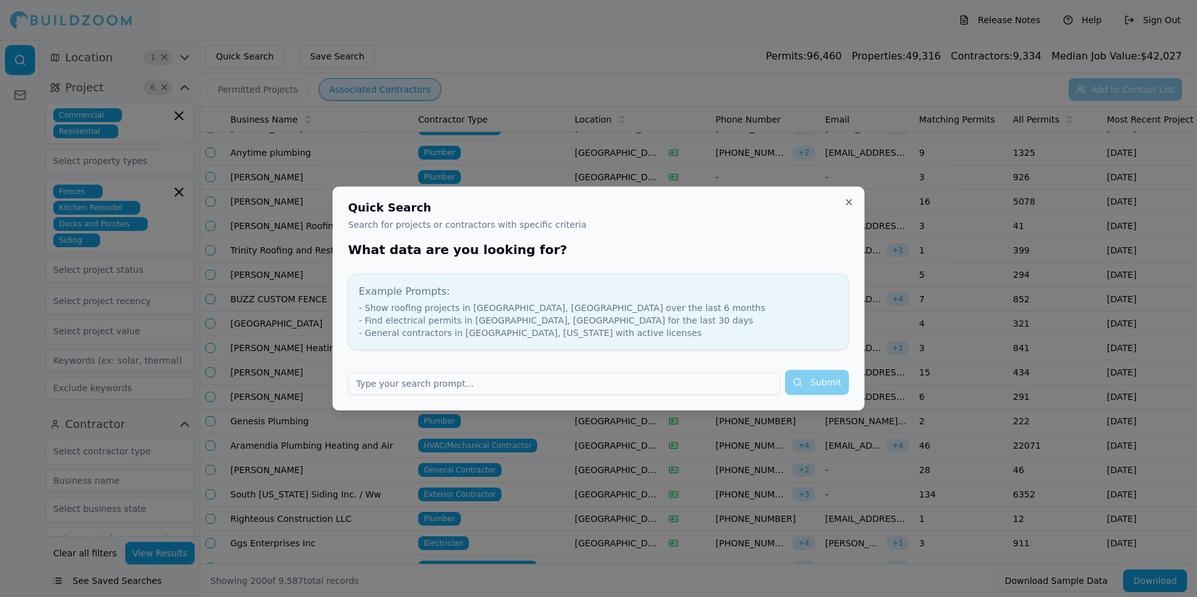
click at [530, 385] on input "text" at bounding box center [564, 384] width 432 height 23
type input "show painting jobs in [GEOGRAPHIC_DATA]"
click at [821, 376] on button "Submit" at bounding box center [817, 382] width 64 height 25
type input "painting"
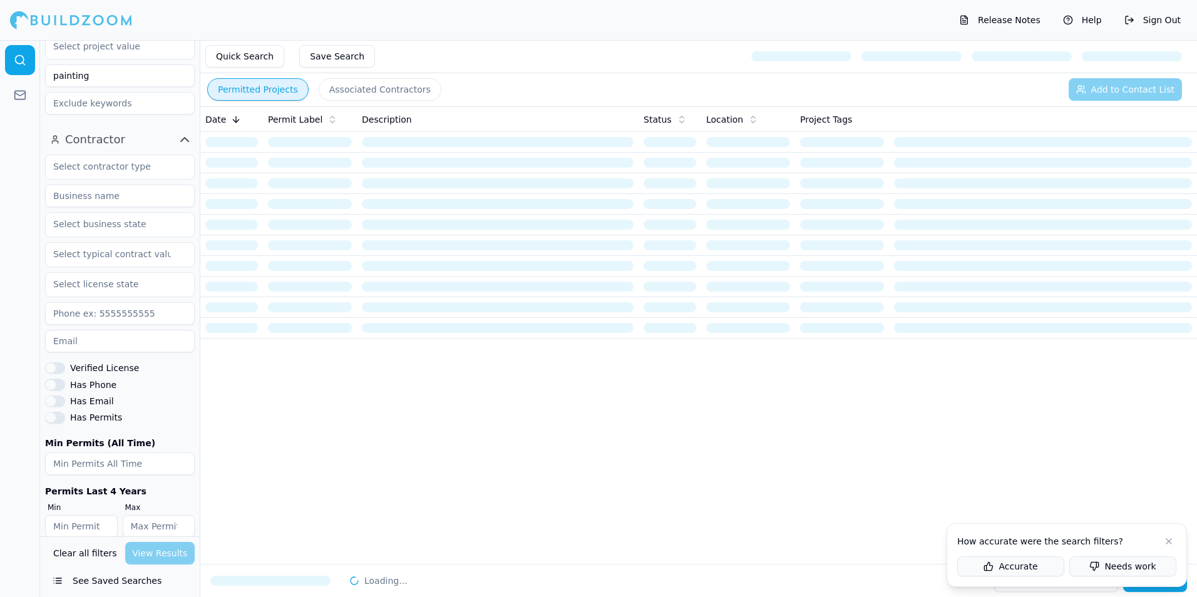
scroll to position [236, 0]
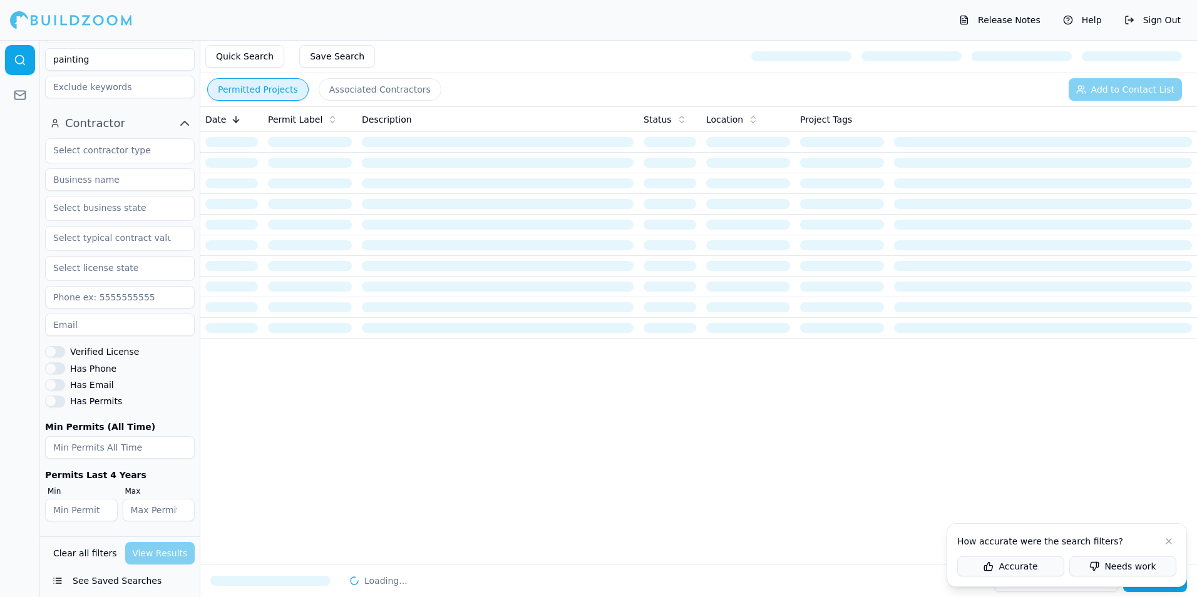
click at [1083, 572] on button "Needs work" at bounding box center [1122, 567] width 107 height 20
